Goal: Task Accomplishment & Management: Use online tool/utility

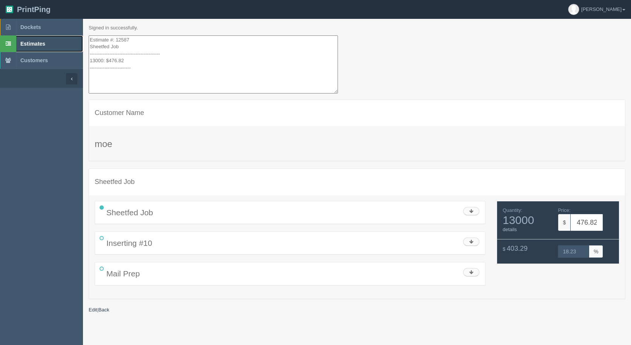
click at [26, 44] on span "Estimates" at bounding box center [32, 44] width 25 height 6
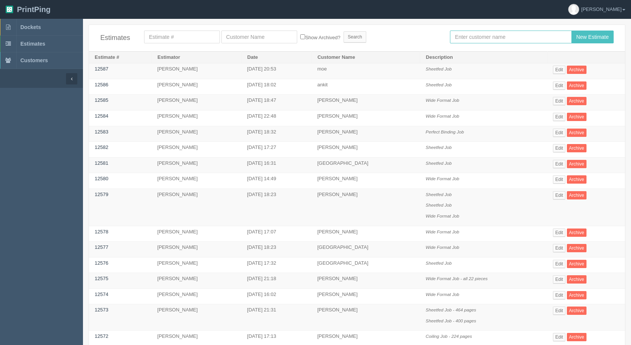
click at [472, 38] on input "text" at bounding box center [510, 37] width 121 height 13
type input "mehmud"
click at [572, 31] on input "New Estimate" at bounding box center [593, 37] width 42 height 13
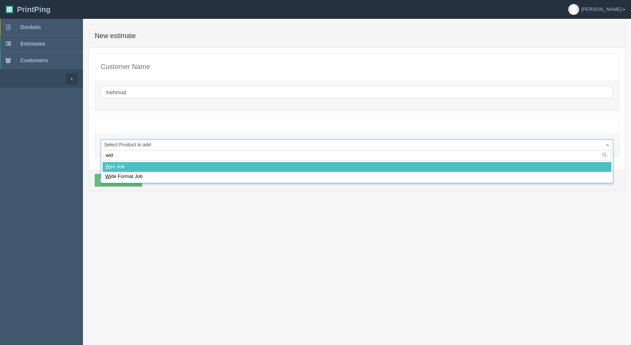
type input "wide"
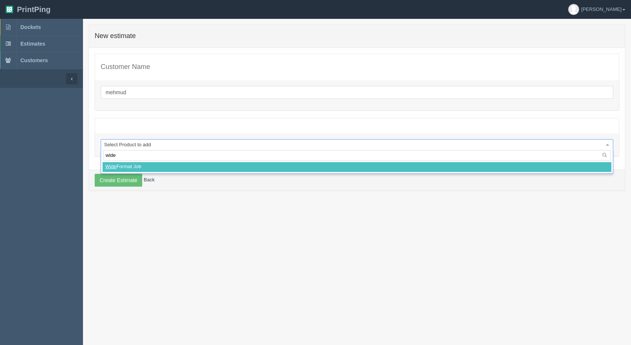
select select
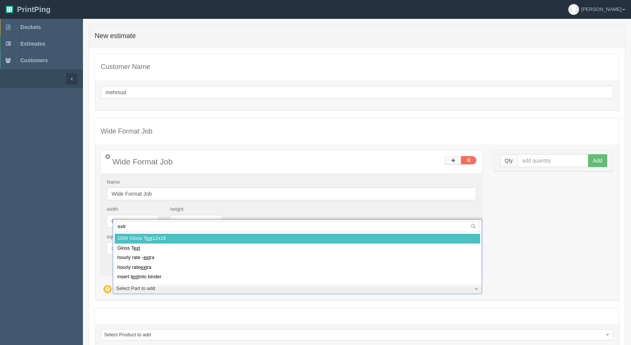
type input "extra"
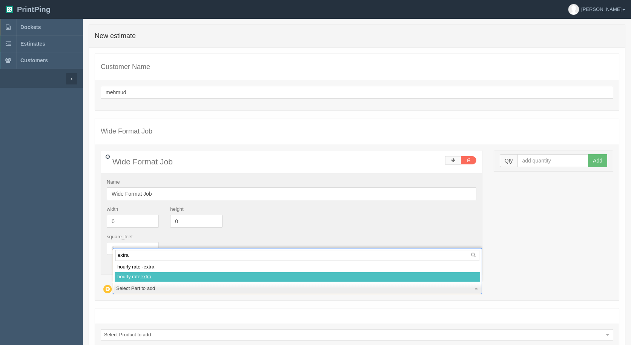
select select
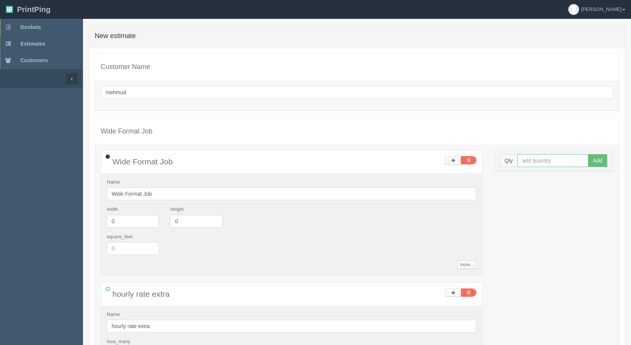
click at [537, 161] on input "text" at bounding box center [553, 160] width 71 height 13
type input "6"
click at [588, 154] on button "Add" at bounding box center [597, 160] width 19 height 13
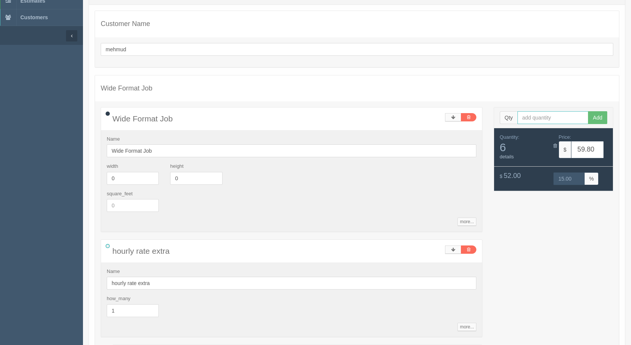
scroll to position [154, 0]
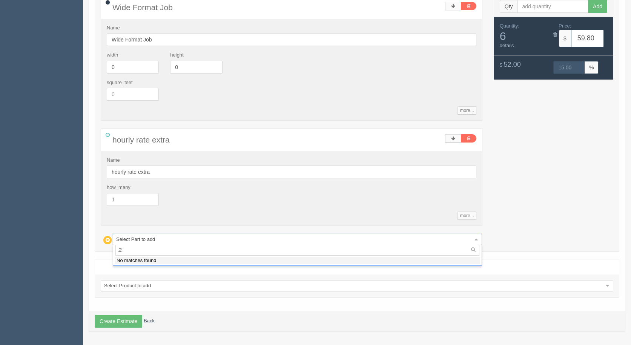
type input ".25"
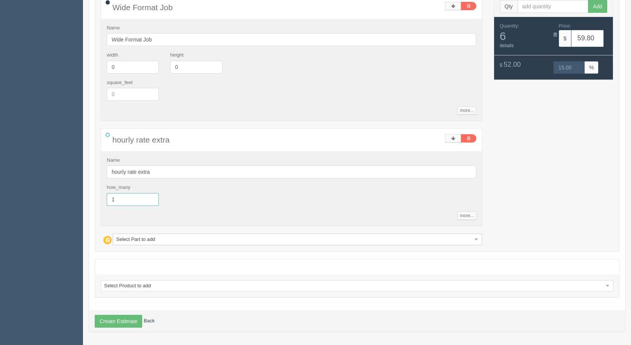
drag, startPoint x: 83, startPoint y: 197, endPoint x: 0, endPoint y: 171, distance: 86.7
click at [0, 171] on section "Dockets Estimates Customers" at bounding box center [315, 105] width 631 height 481
type input "0.25"
type input "14.95"
type input "15.00"
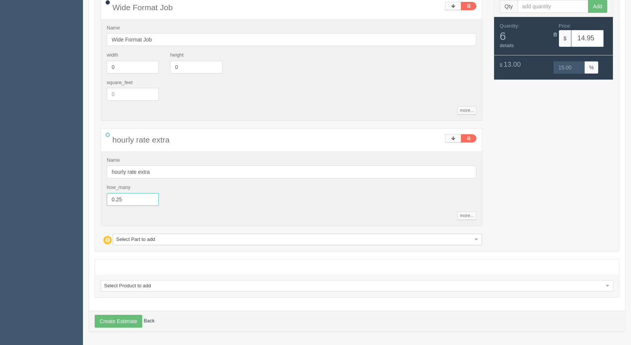
drag, startPoint x: 119, startPoint y: 198, endPoint x: 75, endPoint y: 194, distance: 44.4
click at [78, 194] on section "Dockets Estimates Customers" at bounding box center [315, 105] width 631 height 481
type input "1.5"
type input "89.70"
type input "15.00"
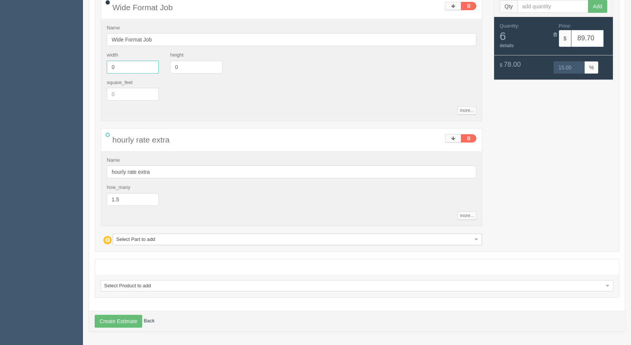
drag, startPoint x: 114, startPoint y: 66, endPoint x: 56, endPoint y: 39, distance: 64.6
click at [56, 39] on section "Dockets Estimates Customers" at bounding box center [315, 105] width 631 height 481
type input "36"
type input "48"
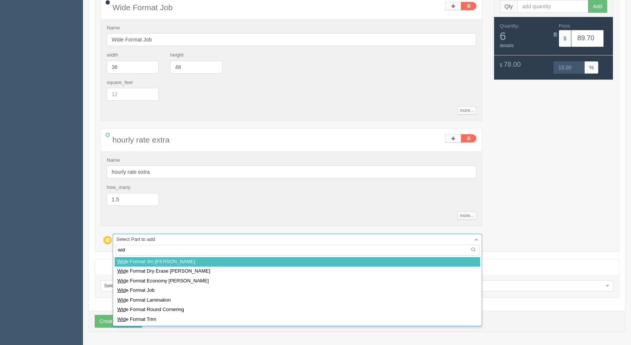
type input "wide"
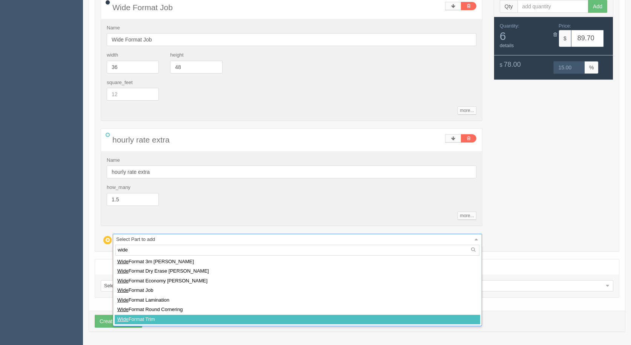
select select
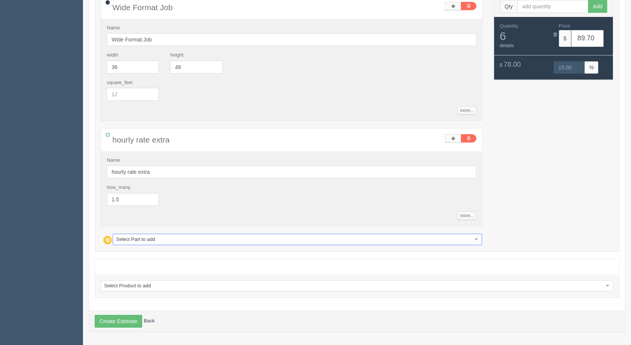
type input "m"
type input "mo"
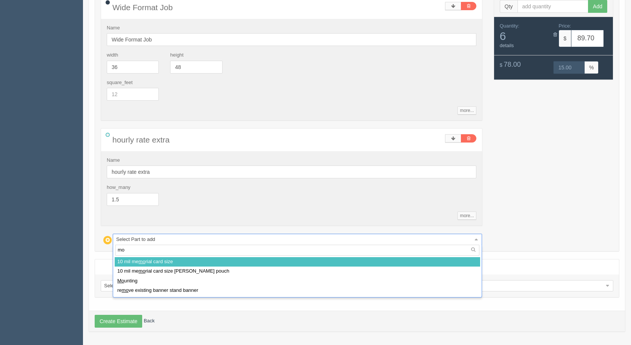
type input "125.58"
type input "15.00"
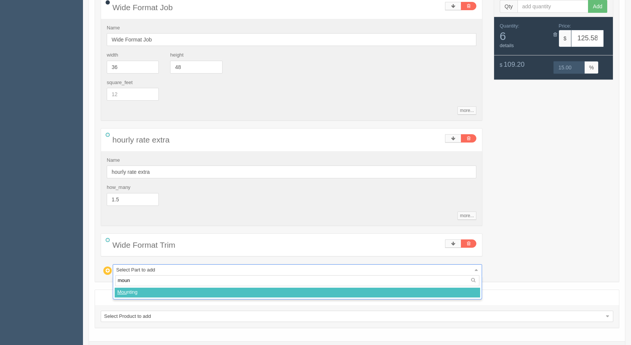
type input "mount"
select select
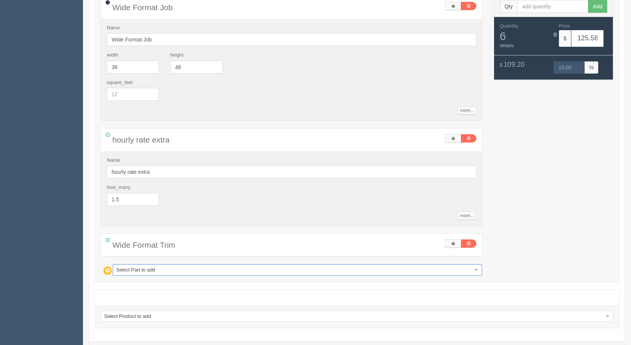
type input "149.26"
type input "15.00"
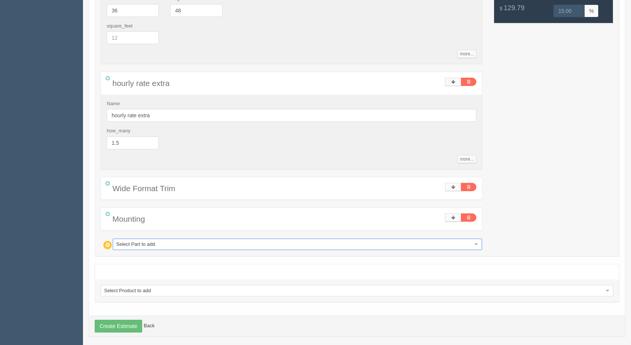
scroll to position [216, 0]
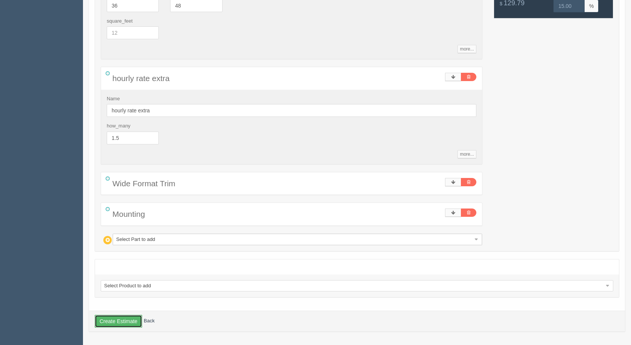
click at [133, 321] on button "Create Estimate" at bounding box center [119, 321] width 48 height 13
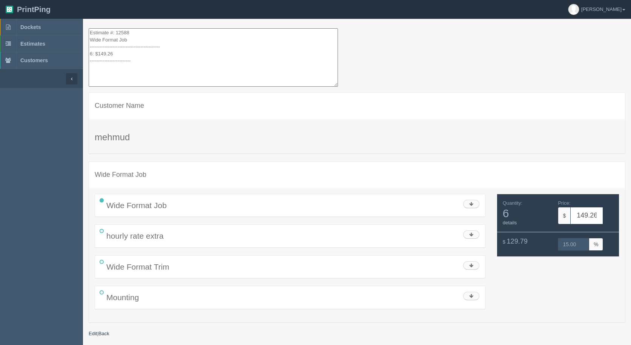
drag, startPoint x: 152, startPoint y: 63, endPoint x: 62, endPoint y: -20, distance: 122.3
click at [62, 0] on html "PrintPing [PERSON_NAME] Administration Edit account ( [EMAIL_ADDRESS][DOMAIN_NA…" at bounding box center [315, 182] width 631 height 364
click at [48, 48] on link "Estimates" at bounding box center [41, 43] width 83 height 17
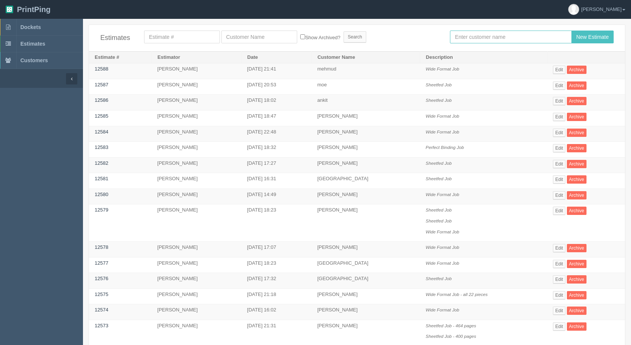
click at [501, 32] on input "text" at bounding box center [510, 37] width 121 height 13
type input "[PERSON_NAME]"
click at [572, 31] on input "New Estimate" at bounding box center [593, 37] width 42 height 13
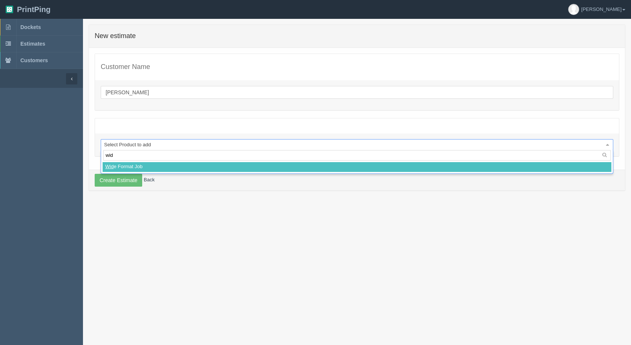
type input "wide"
select select
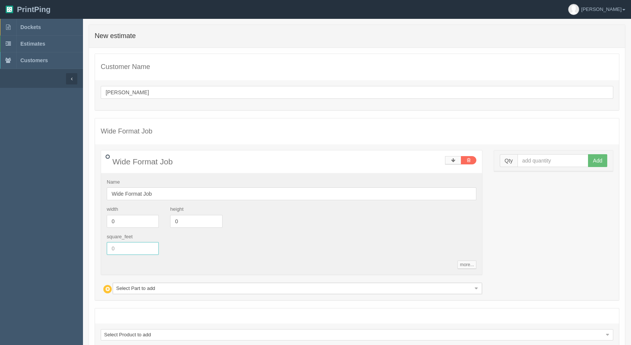
drag, startPoint x: 130, startPoint y: 247, endPoint x: 45, endPoint y: 229, distance: 86.6
click at [46, 234] on section "Dockets Estimates Customers" at bounding box center [315, 206] width 631 height 375
type input ".5"
click at [544, 163] on input "text" at bounding box center [553, 160] width 71 height 13
type input "1"
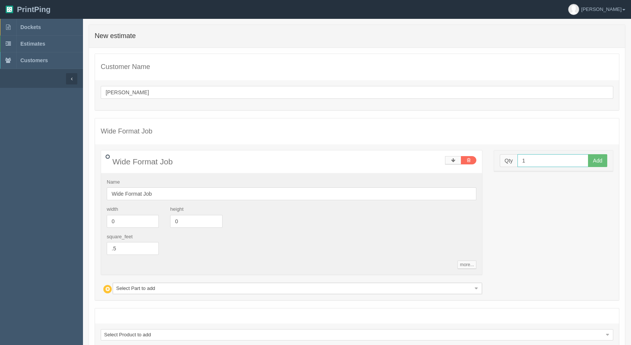
click at [588, 154] on button "Add" at bounding box center [597, 160] width 19 height 13
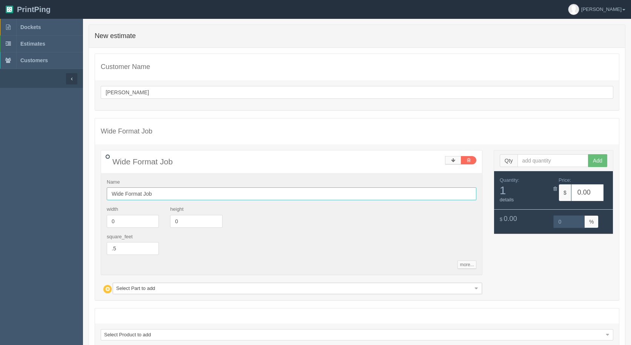
drag, startPoint x: 191, startPoint y: 192, endPoint x: 194, endPoint y: 189, distance: 4.0
click at [193, 190] on input "Wide Format Job" at bounding box center [292, 194] width 370 height 13
type input "Wide Format Job - 2 pieces"
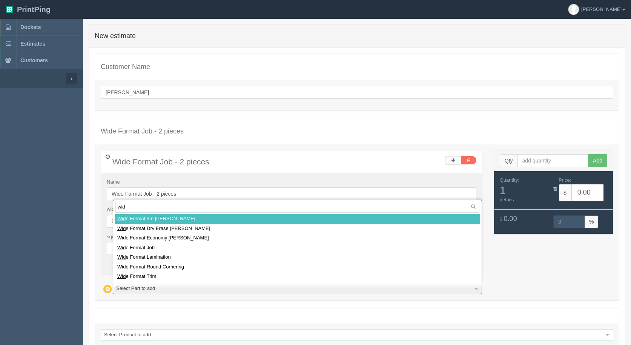
type input "wide"
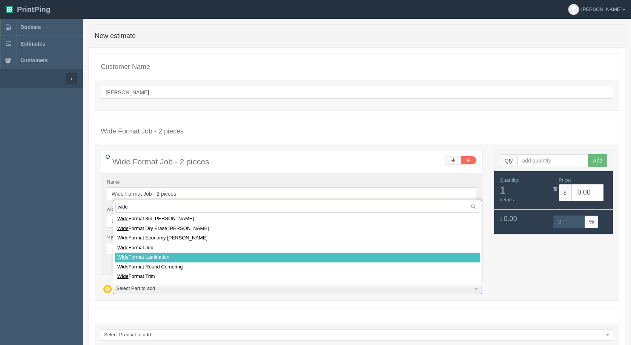
select select
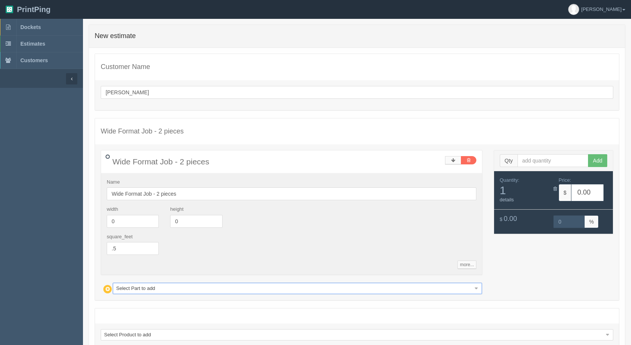
type input "5.91"
type input "14.98"
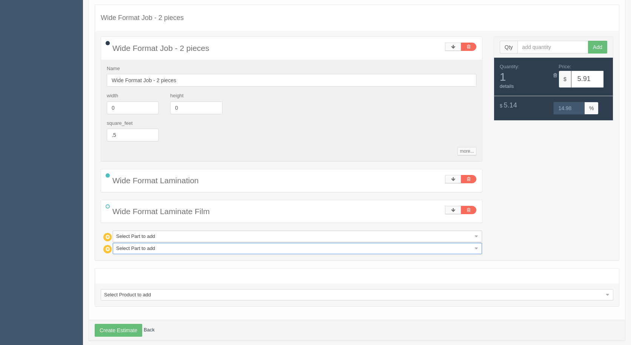
scroll to position [123, 0]
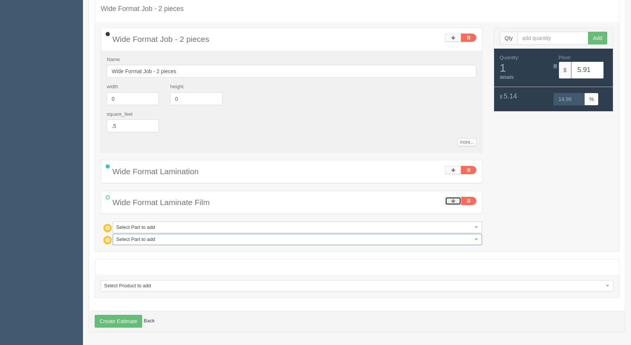
click at [453, 201] on icon at bounding box center [453, 201] width 4 height 5
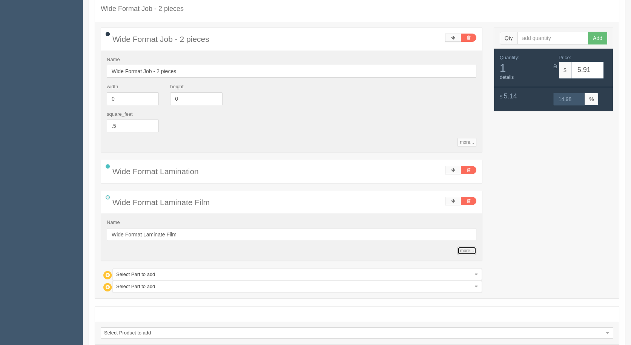
click at [464, 251] on link "more..." at bounding box center [467, 251] width 18 height 8
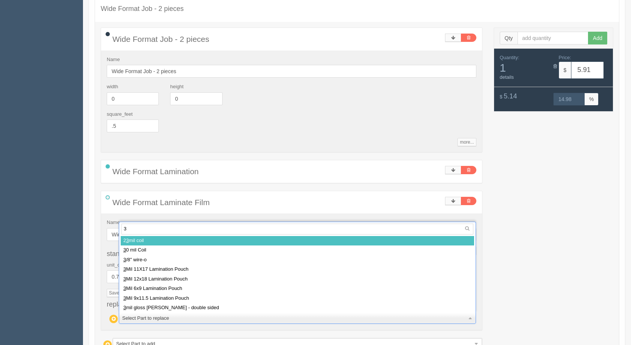
type input "3m"
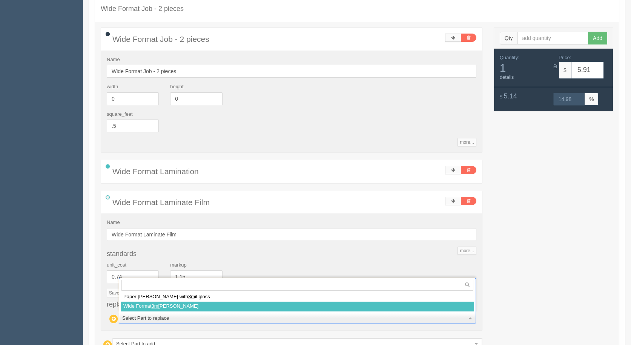
select select
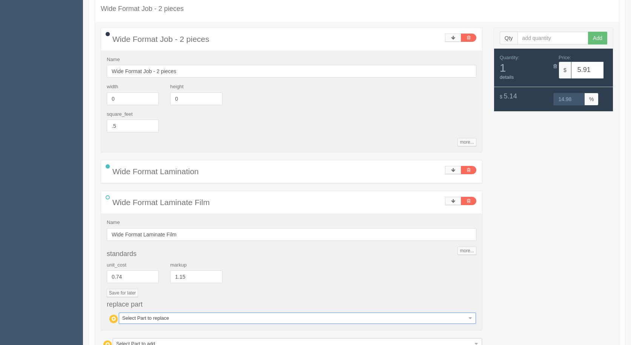
type input "6.14"
type input "14.98"
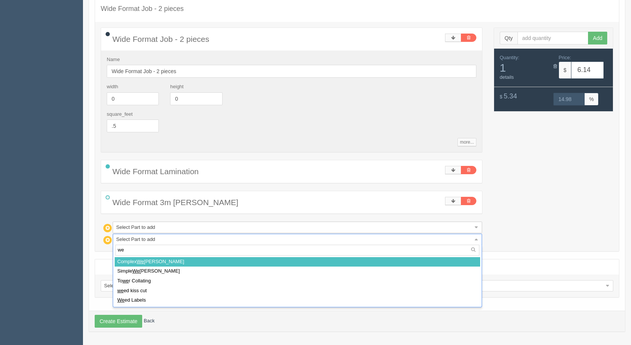
type input "wee"
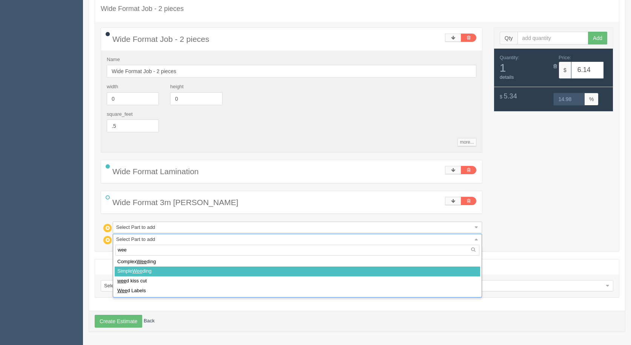
select select
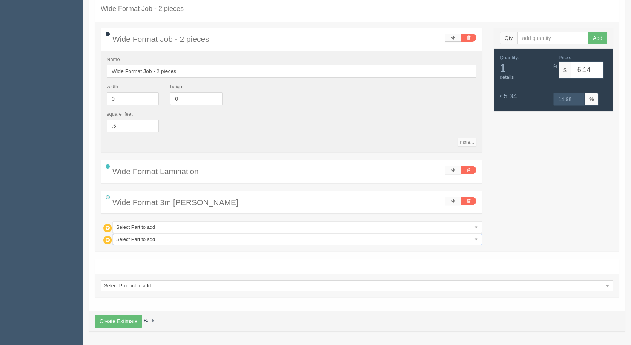
type input "6.26"
type input "14.86"
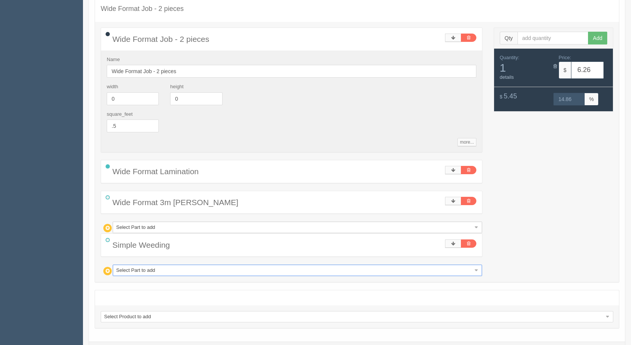
type input "m"
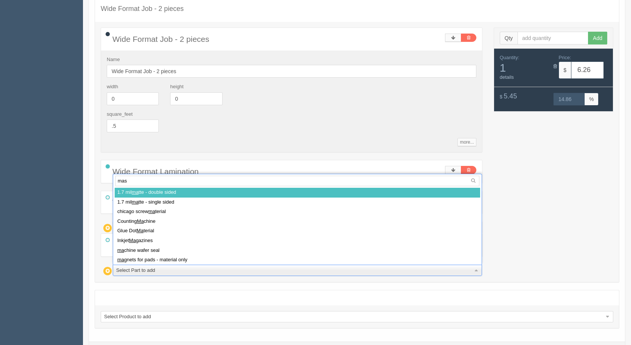
type input "mask"
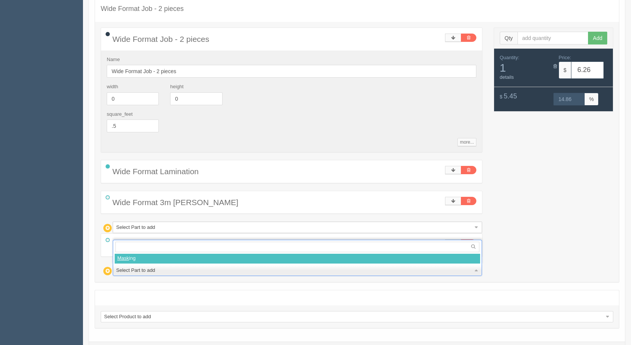
select select
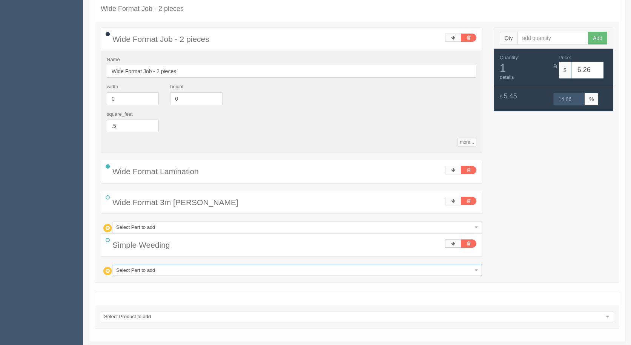
type input "21.33"
type input "15.05"
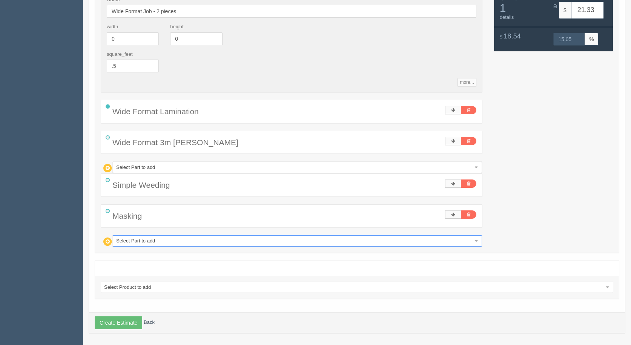
scroll to position [184, 0]
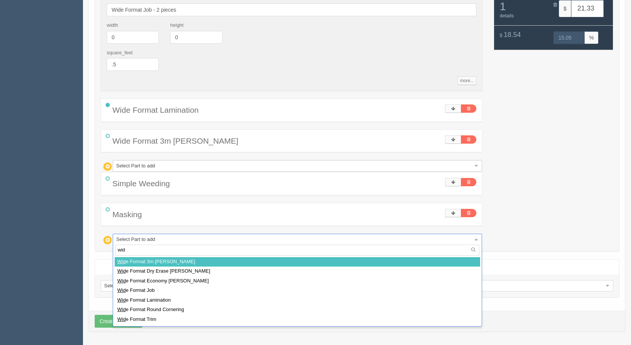
type input "wide"
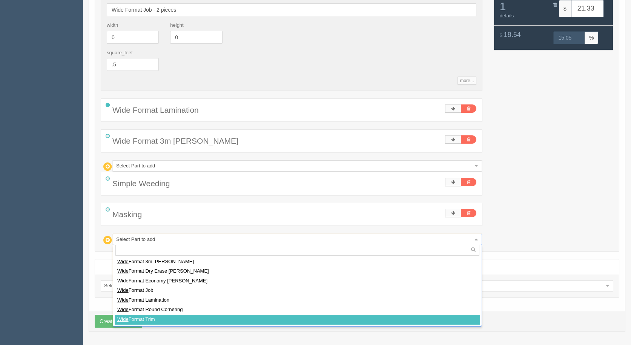
select select
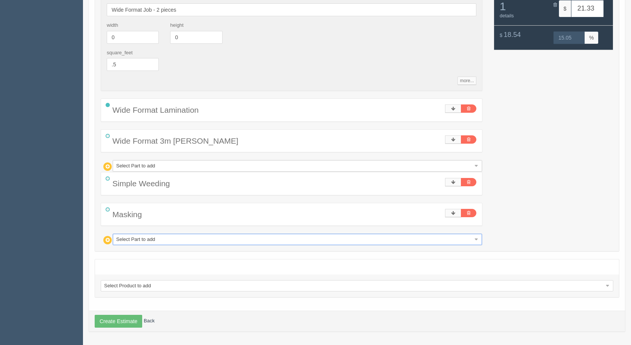
type input "21.58"
type input "15.03"
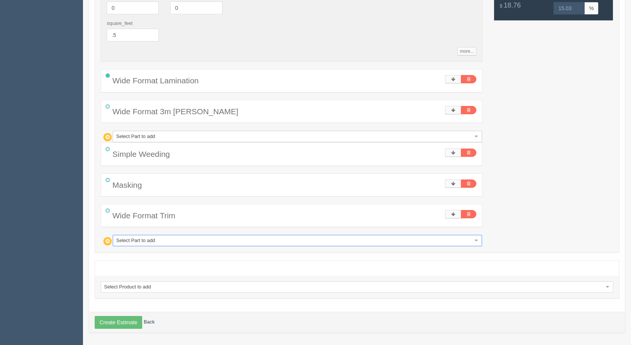
scroll to position [215, 0]
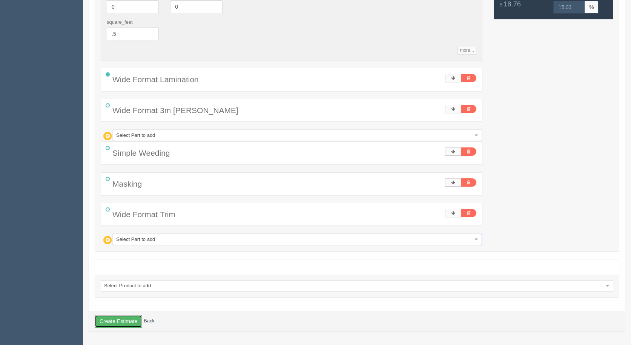
click at [113, 319] on button "Create Estimate" at bounding box center [119, 321] width 48 height 13
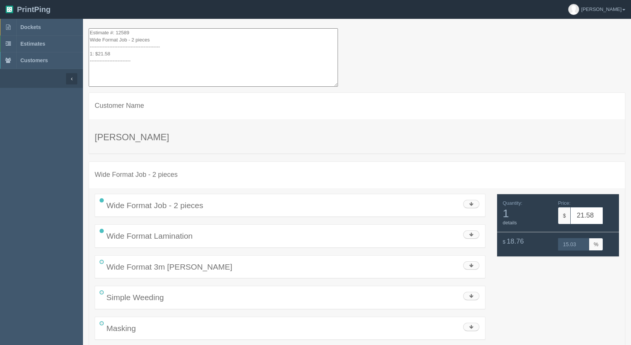
click at [113, 53] on textarea "Estimate #: 12589 Wide Format Job - 2 pieces ----------------------------------…" at bounding box center [213, 57] width 249 height 58
drag, startPoint x: 141, startPoint y: 67, endPoint x: 24, endPoint y: -33, distance: 153.3
click at [24, 0] on html "PrintPing [PERSON_NAME] Administration Edit account ( [EMAIL_ADDRESS][DOMAIN_NA…" at bounding box center [315, 202] width 631 height 404
type textarea "Estimate #: 12589 Wide Format Job - 2 pieces ----------------------------------…"
